Goal: Book appointment/travel/reservation

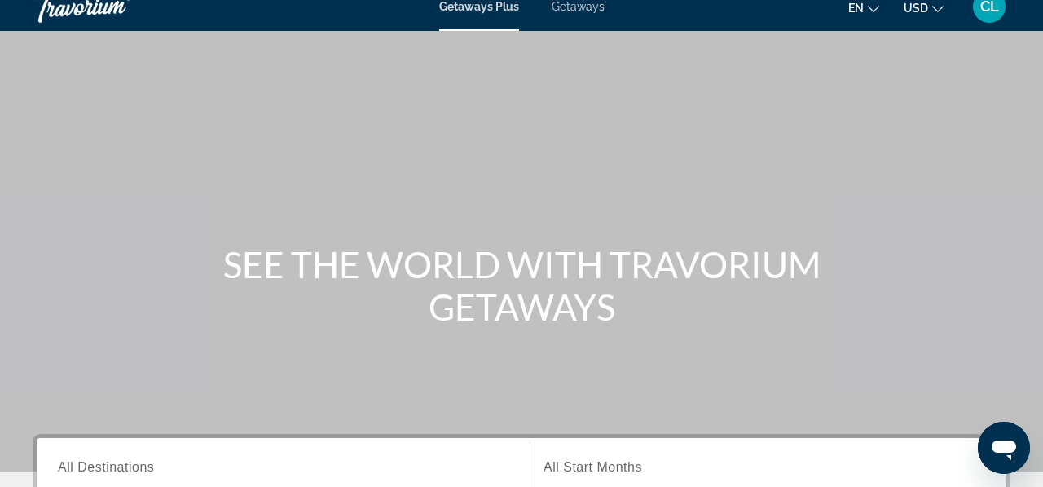
scroll to position [29, 0]
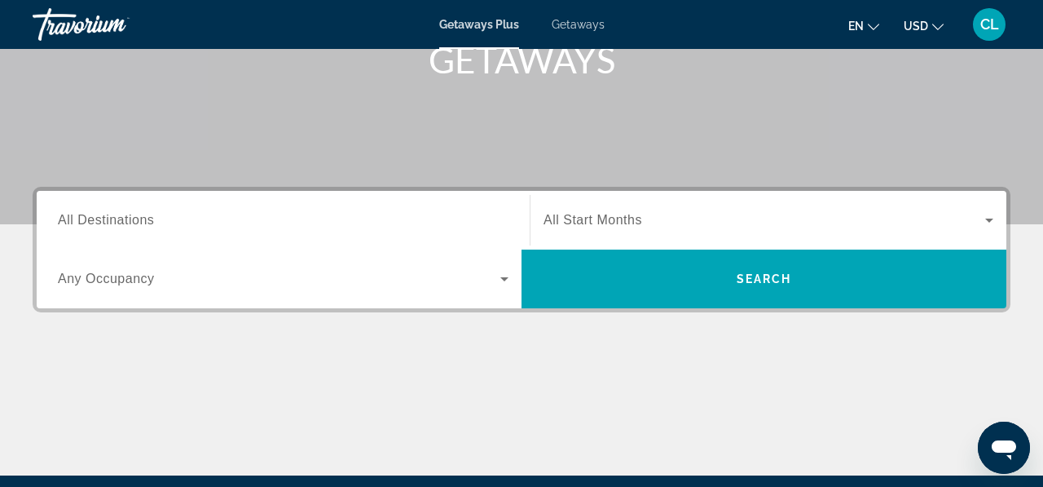
click at [421, 219] on input "Destination All Destinations" at bounding box center [283, 221] width 451 height 20
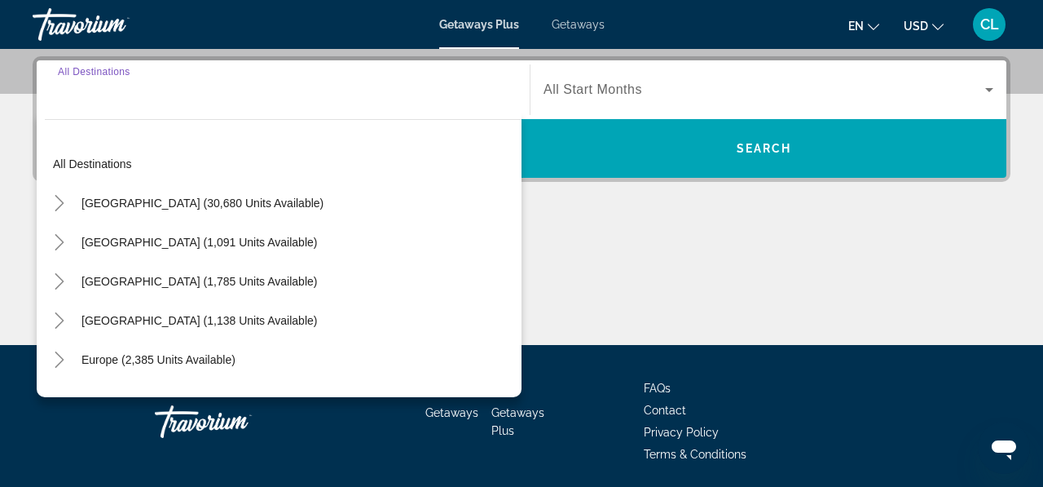
scroll to position [399, 0]
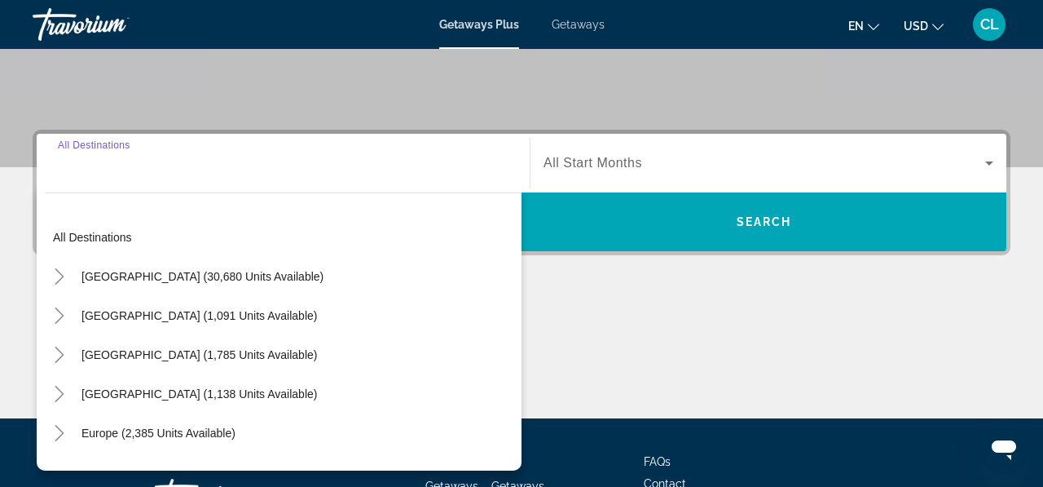
click at [341, 180] on div "Search widget" at bounding box center [283, 163] width 451 height 46
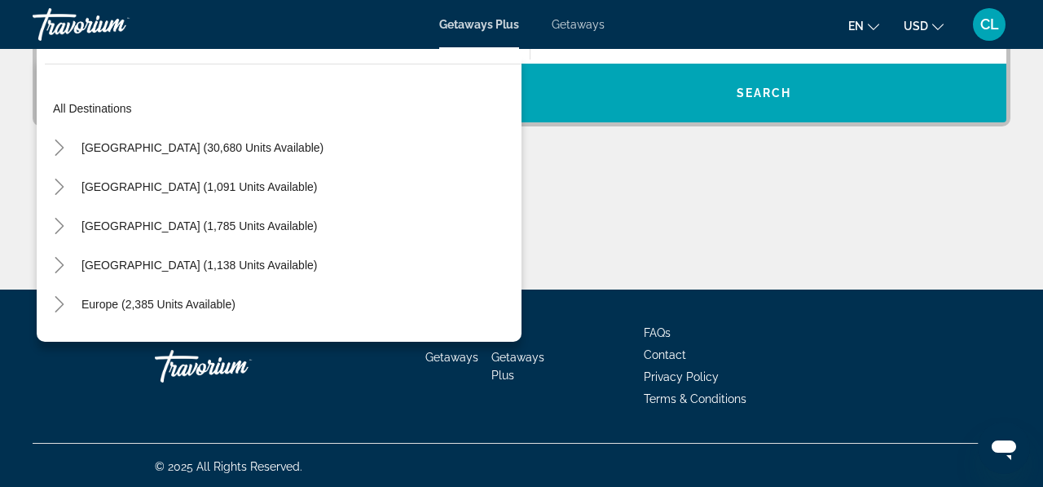
scroll to position [453, 0]
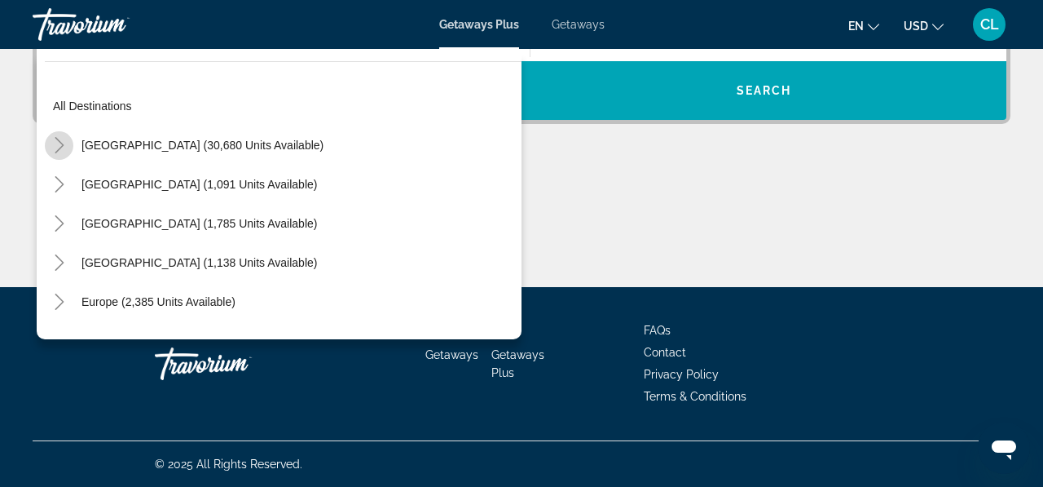
click at [60, 145] on icon "Toggle United States (30,680 units available)" at bounding box center [59, 145] width 16 height 16
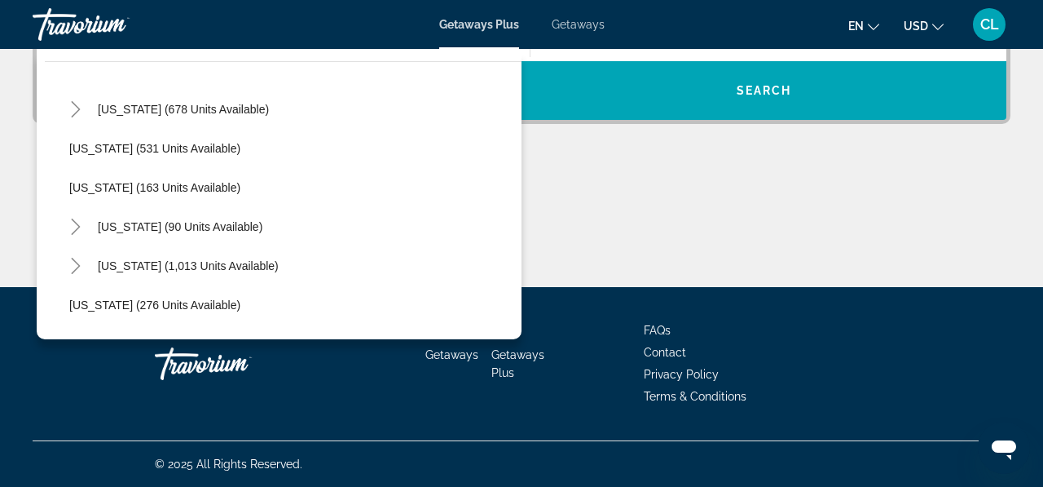
scroll to position [960, 0]
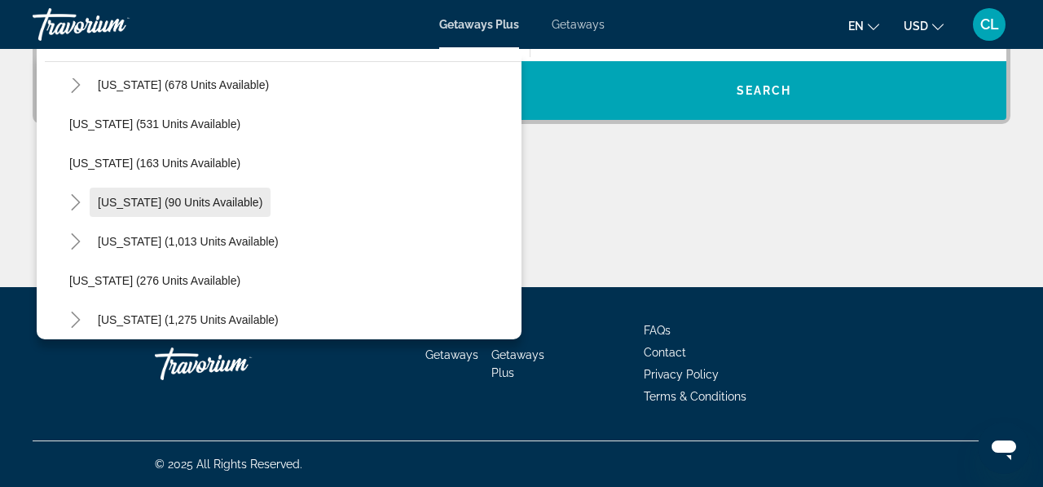
click at [147, 198] on span "[US_STATE] (90 units available)" at bounding box center [180, 202] width 165 height 13
type input "**********"
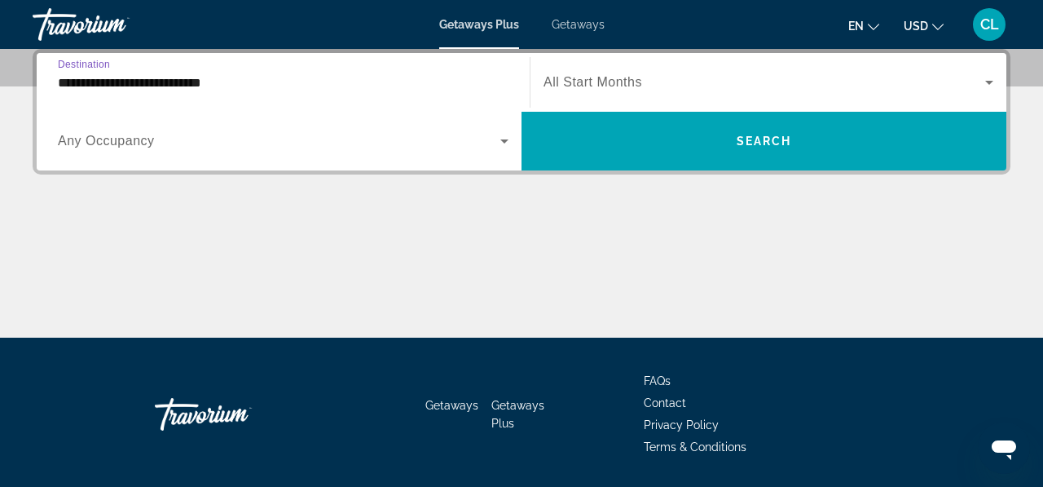
scroll to position [399, 0]
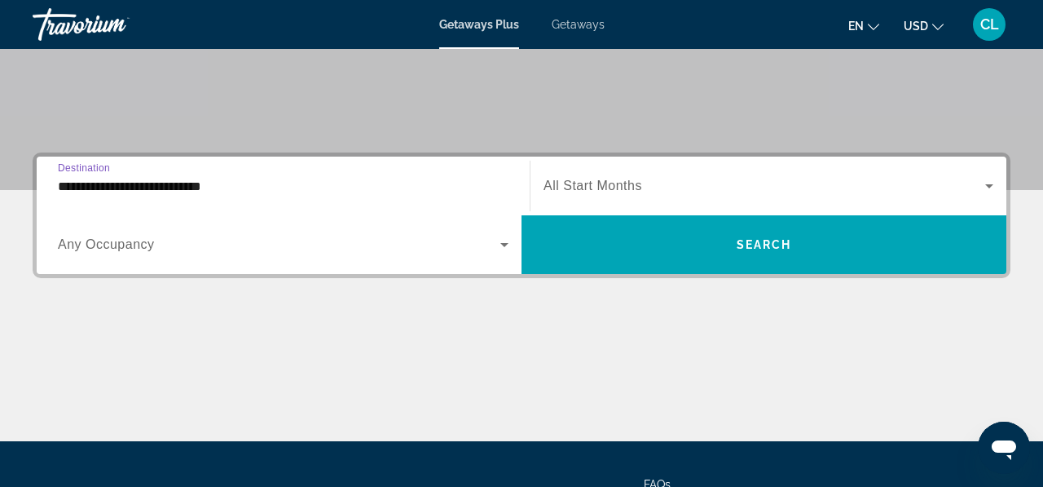
click at [625, 193] on span "Search widget" at bounding box center [765, 186] width 442 height 20
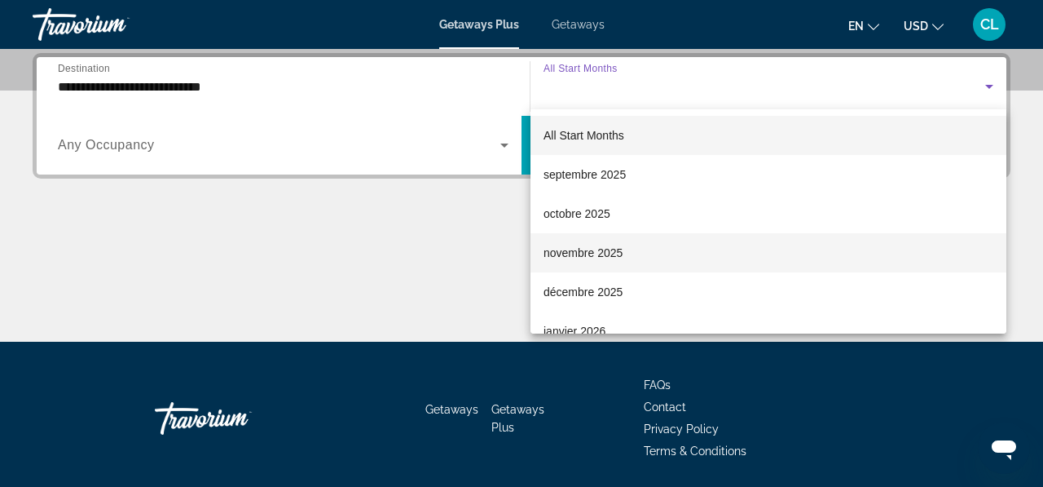
click at [615, 258] on span "novembre 2025" at bounding box center [583, 253] width 79 height 20
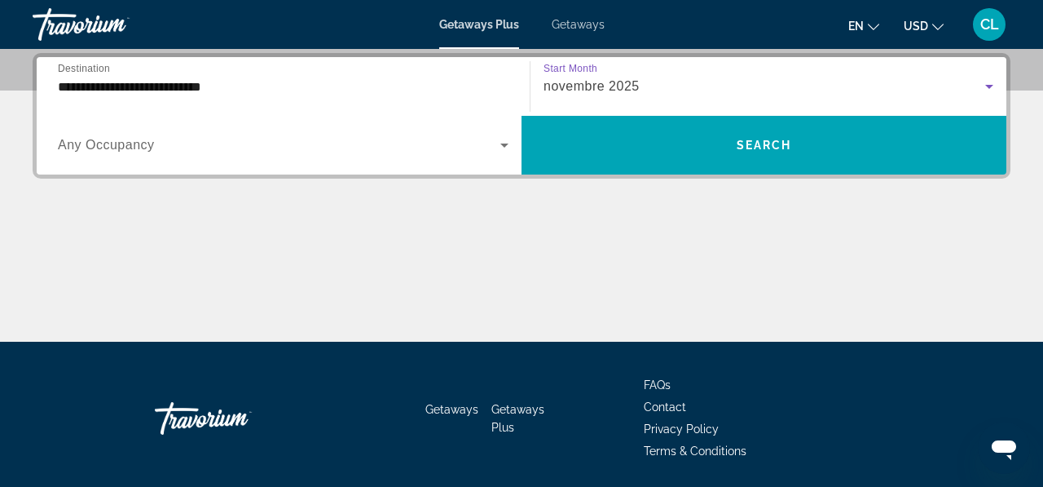
click at [465, 130] on div "Search widget" at bounding box center [283, 145] width 451 height 46
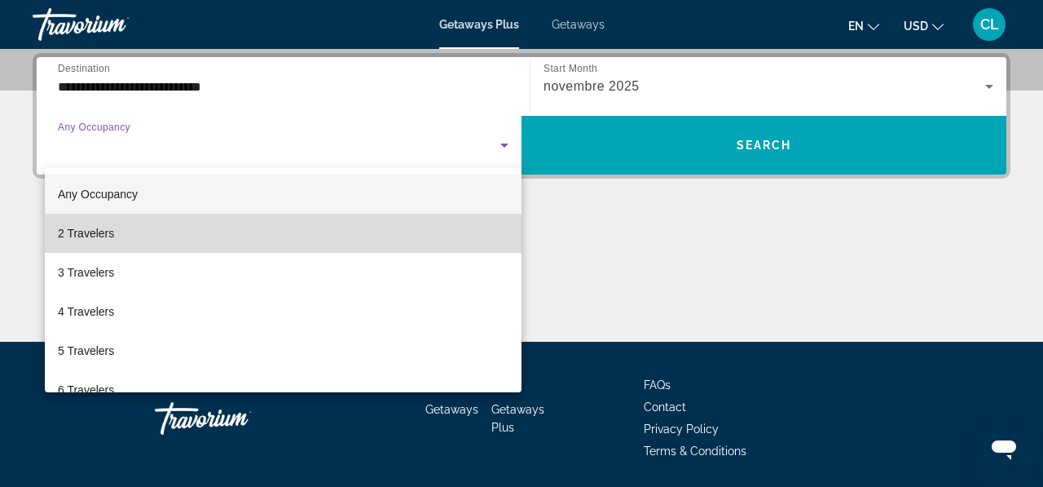
click at [302, 235] on mat-option "2 Travelers" at bounding box center [283, 233] width 477 height 39
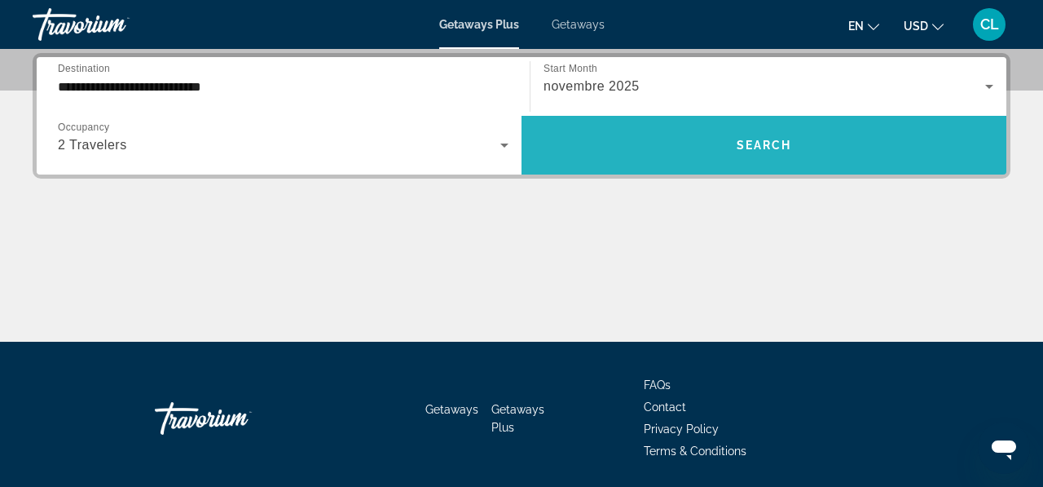
click at [608, 144] on span "Search widget" at bounding box center [764, 145] width 485 height 39
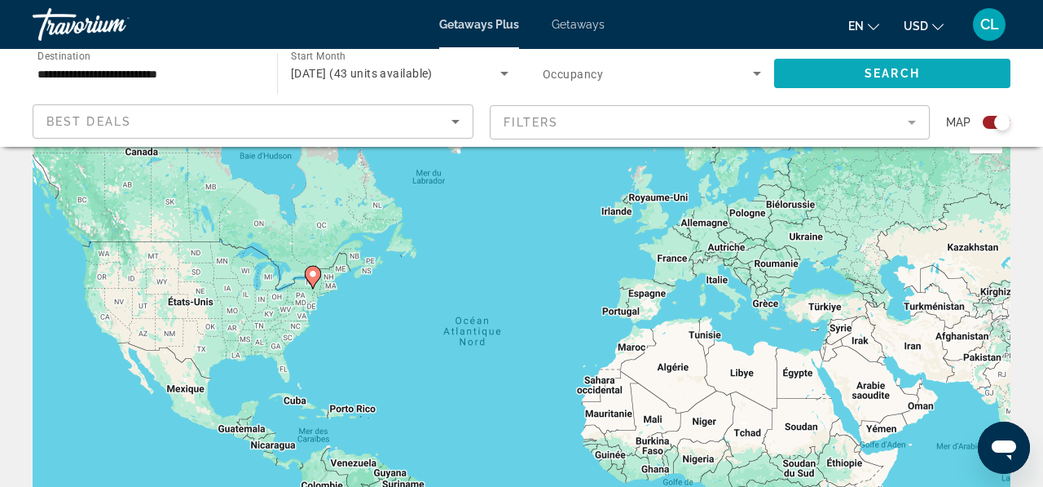
scroll to position [51, 0]
click at [994, 124] on div "Search widget" at bounding box center [1002, 122] width 16 height 16
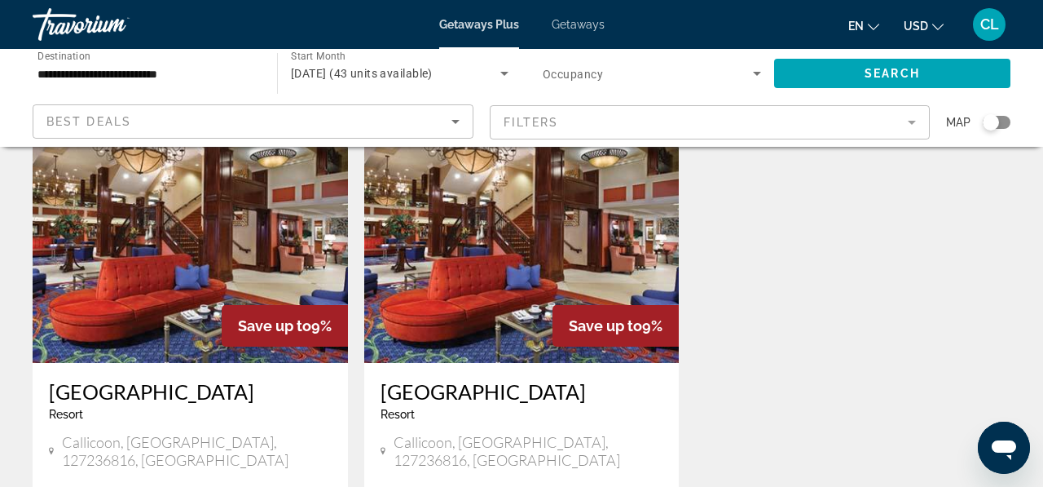
scroll to position [82, 0]
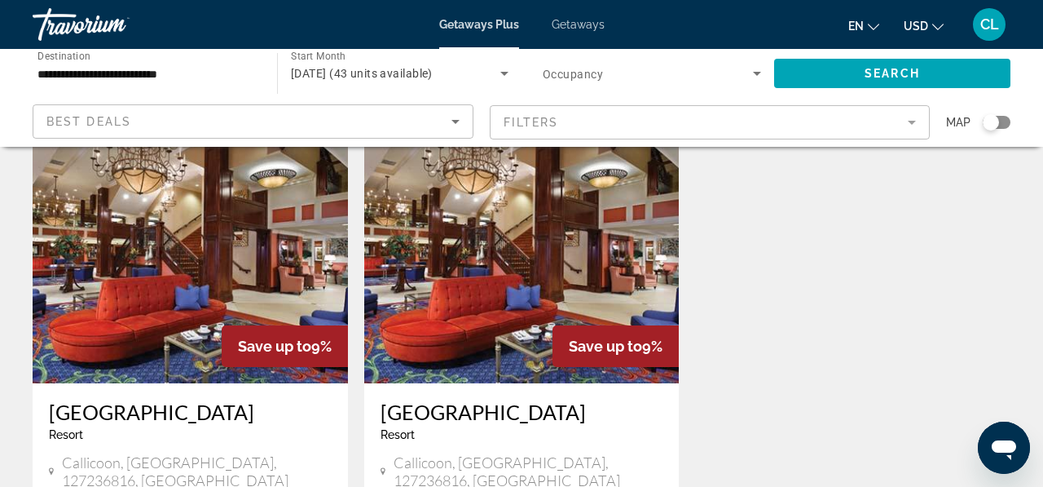
click at [220, 227] on img "Main content" at bounding box center [190, 252] width 315 height 261
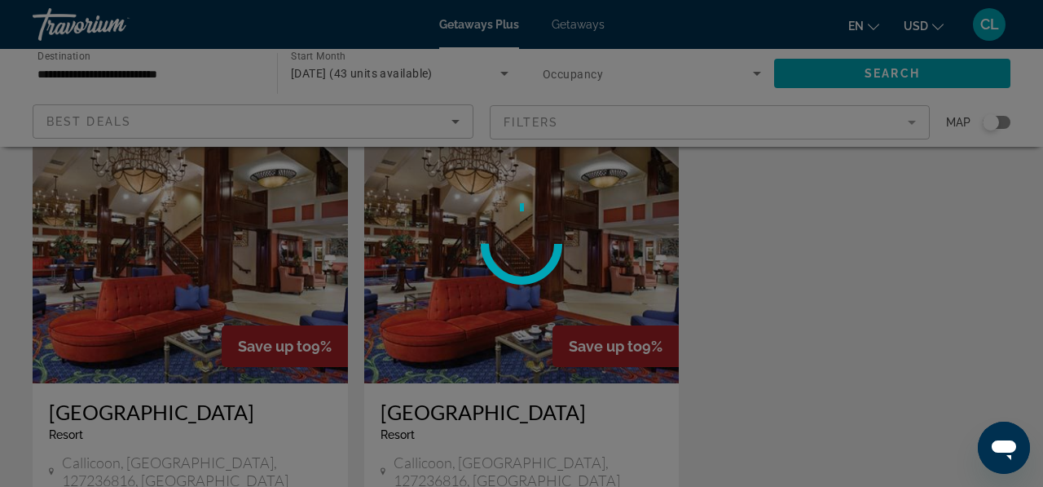
click at [381, 311] on div at bounding box center [521, 243] width 1043 height 487
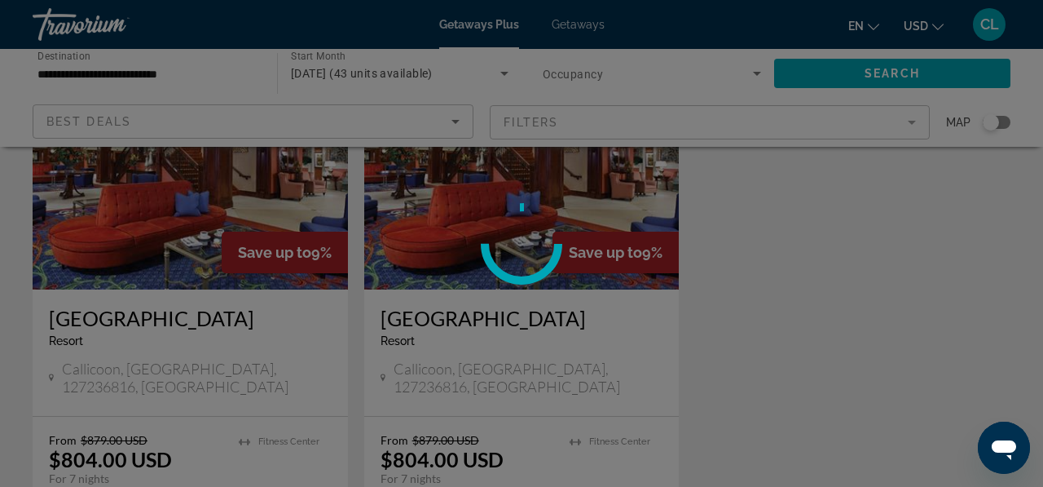
scroll to position [206, 0]
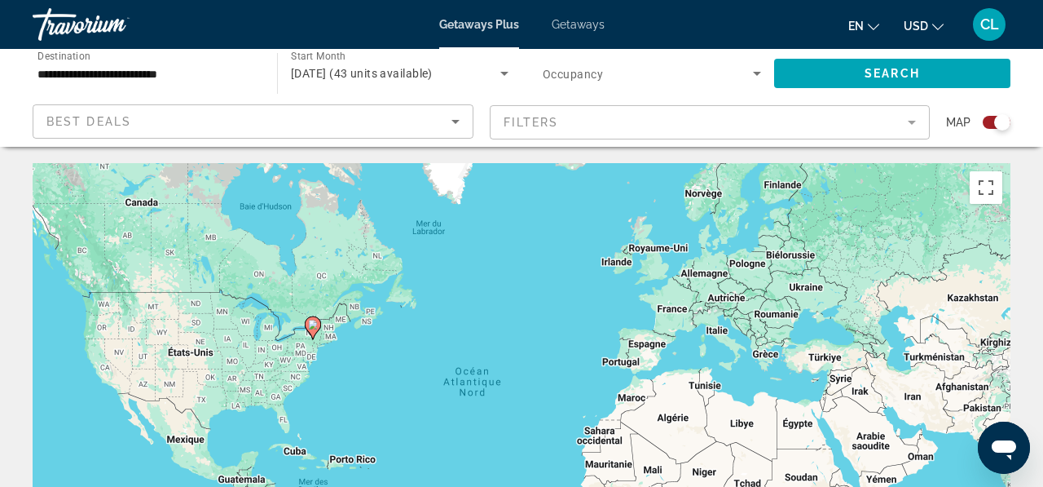
click at [1001, 120] on div "Search widget" at bounding box center [1002, 122] width 16 height 16
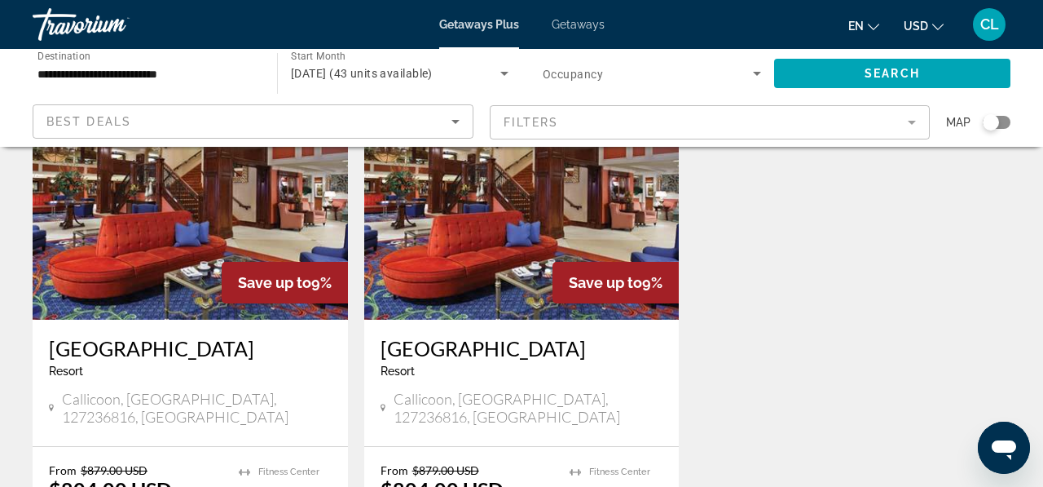
scroll to position [146, 0]
click at [223, 236] on img "Main content" at bounding box center [190, 188] width 315 height 261
